Goal: Information Seeking & Learning: Learn about a topic

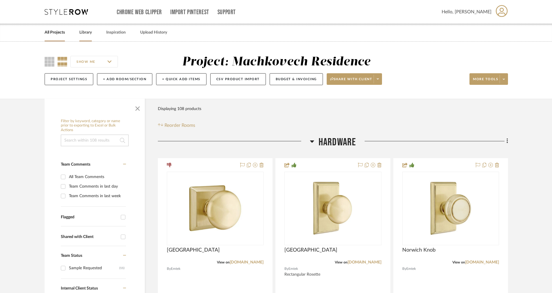
click at [87, 34] on link "Library" at bounding box center [85, 33] width 12 height 8
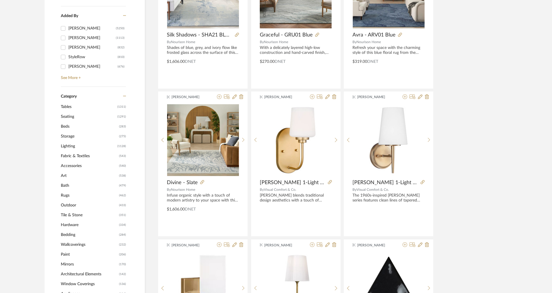
scroll to position [311, 0]
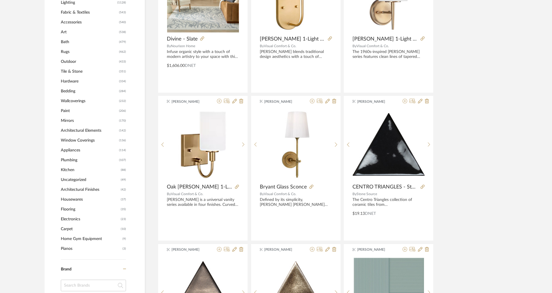
click at [64, 72] on span "Tile & Stone" at bounding box center [89, 72] width 57 height 10
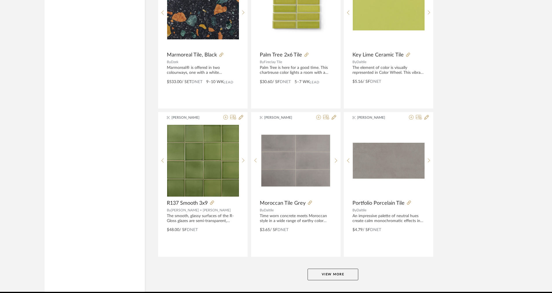
scroll to position [1667, 0]
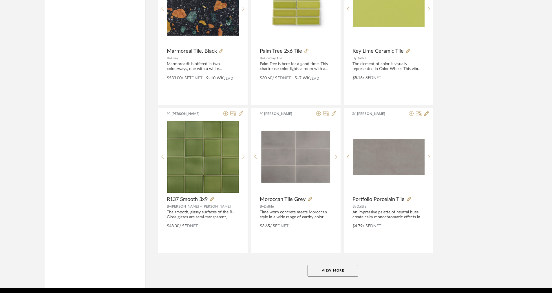
click at [355, 273] on button "View More" at bounding box center [333, 271] width 51 height 12
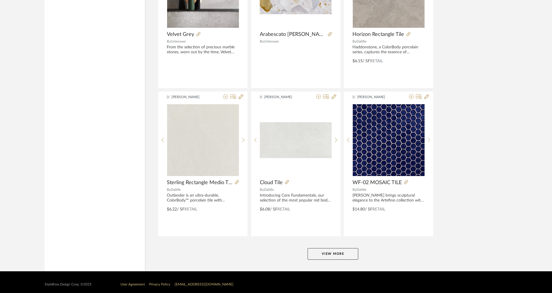
scroll to position [3462, 0]
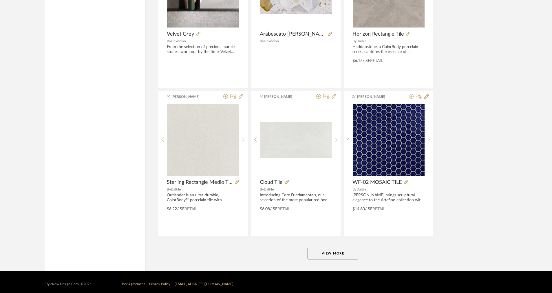
click at [322, 248] on button "View More" at bounding box center [333, 254] width 51 height 12
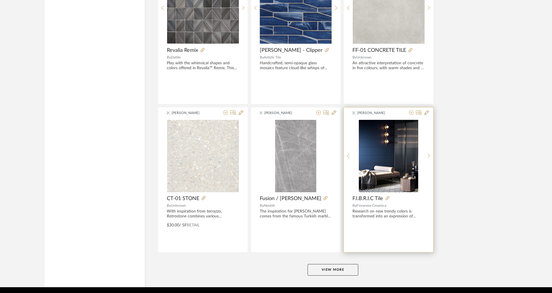
scroll to position [5238, 0]
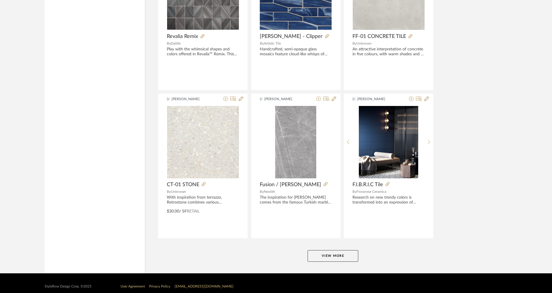
click at [341, 252] on button "View More" at bounding box center [333, 256] width 51 height 12
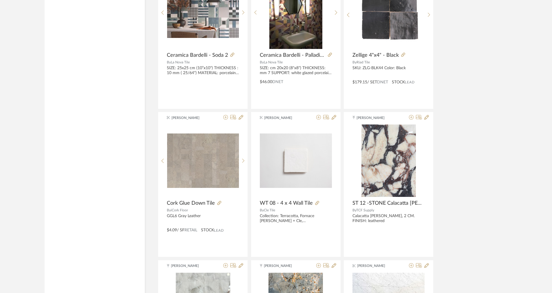
scroll to position [6422, 0]
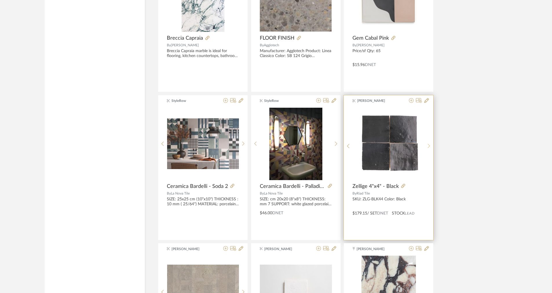
click at [426, 143] on div at bounding box center [429, 146] width 9 height 77
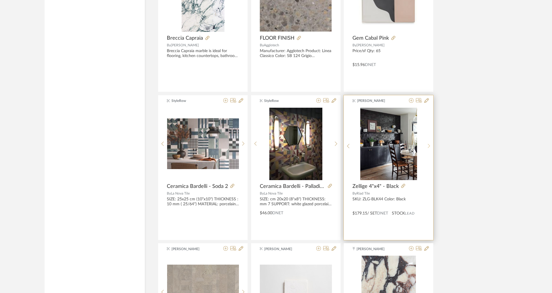
click at [426, 143] on div at bounding box center [429, 146] width 9 height 77
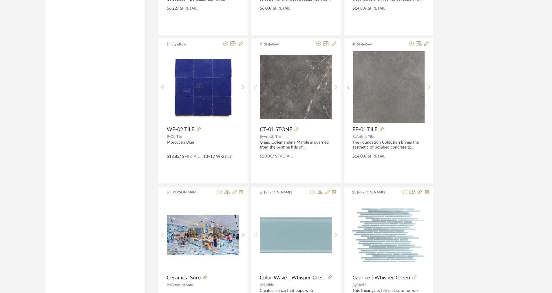
scroll to position [3662, 0]
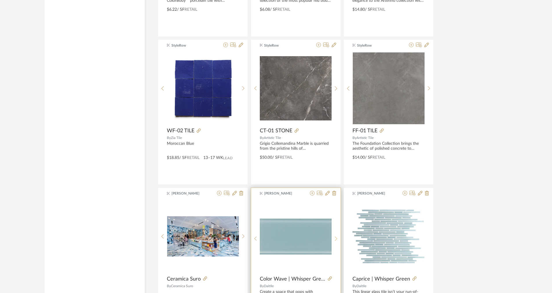
click at [333, 229] on div at bounding box center [336, 238] width 9 height 77
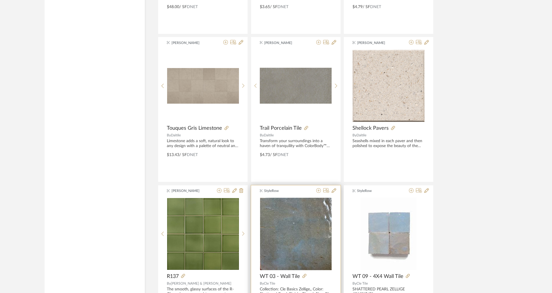
scroll to position [1652, 0]
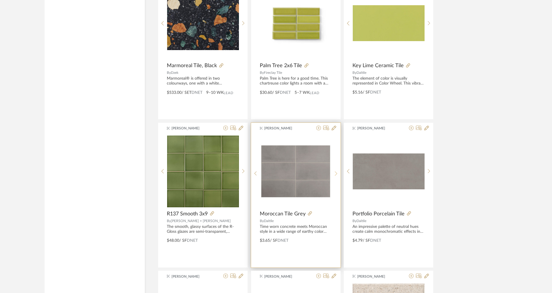
click at [337, 174] on icon at bounding box center [336, 173] width 3 height 5
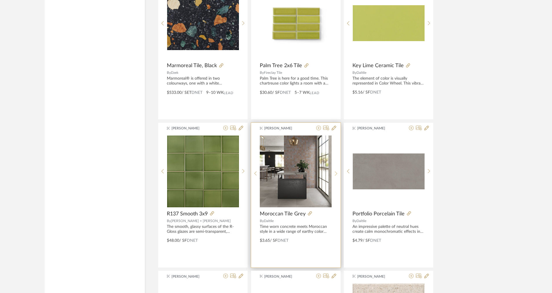
click at [337, 174] on icon at bounding box center [336, 173] width 3 height 5
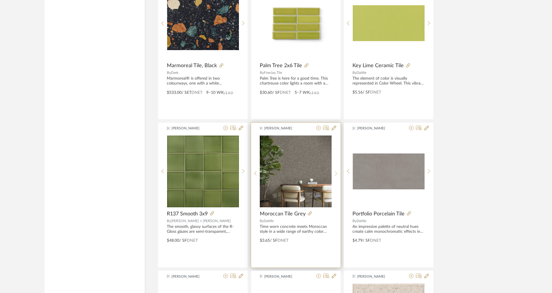
click at [337, 174] on icon at bounding box center [336, 173] width 3 height 5
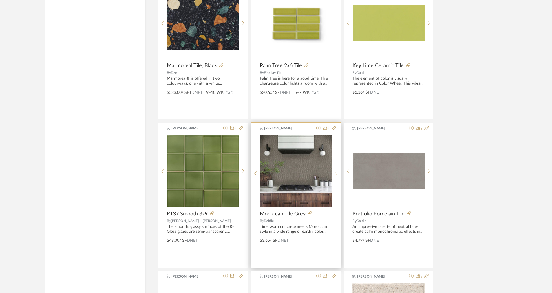
click at [337, 174] on icon at bounding box center [336, 173] width 3 height 5
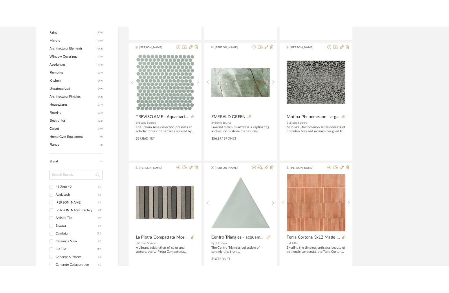
scroll to position [695, 0]
